Goal: Task Accomplishment & Management: Use online tool/utility

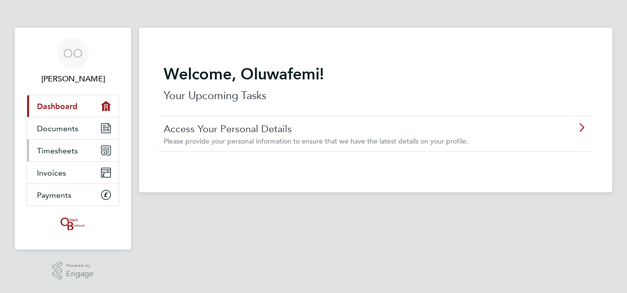
click at [49, 149] on span "Timesheets" at bounding box center [57, 150] width 41 height 9
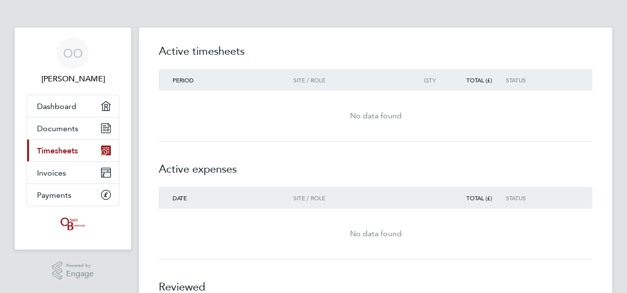
click at [189, 78] on span "Period" at bounding box center [182, 80] width 21 height 8
click at [190, 77] on span "Period" at bounding box center [182, 80] width 21 height 8
click at [196, 104] on div "No data found" at bounding box center [375, 115] width 433 height 35
